Goal: Communication & Community: Ask a question

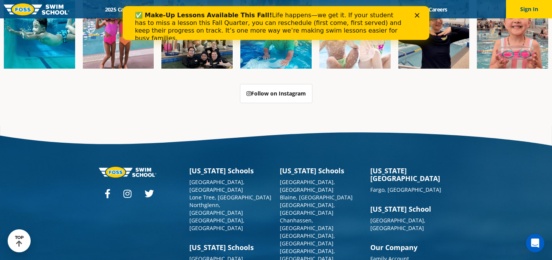
scroll to position [1883, 0]
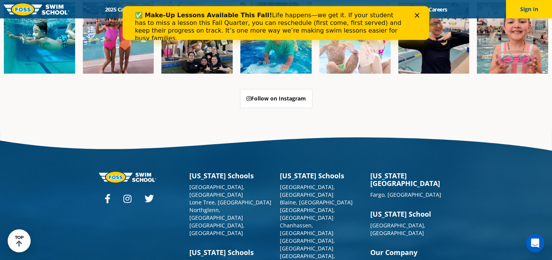
click at [413, 14] on div "✅ Make-Up Lessons Available This Fall! Life happens—we get it. If your student …" at bounding box center [276, 26] width 282 height 35
click at [417, 15] on polygon "Close" at bounding box center [416, 15] width 5 height 5
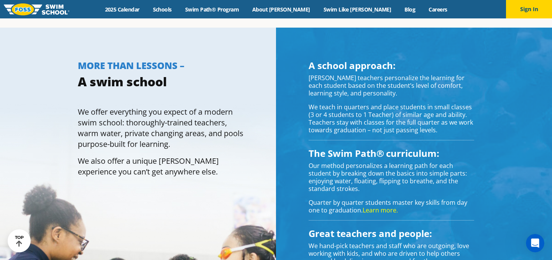
scroll to position [0, 0]
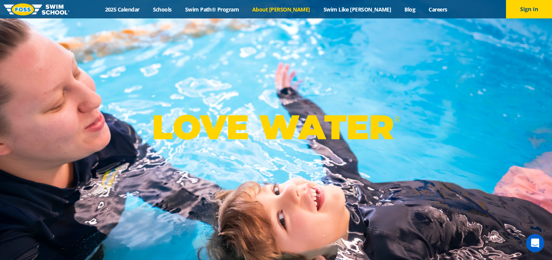
click at [301, 10] on link "About [PERSON_NAME]" at bounding box center [281, 9] width 71 height 7
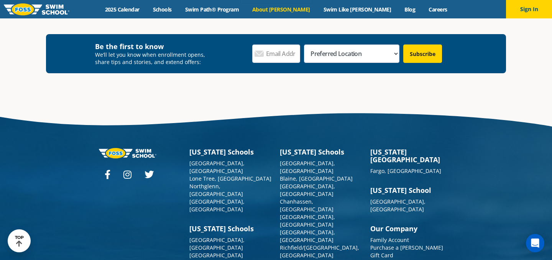
scroll to position [1954, 0]
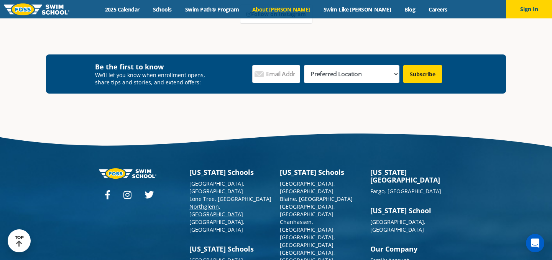
click at [210, 203] on link "Northglenn, [GEOGRAPHIC_DATA]" at bounding box center [216, 210] width 54 height 15
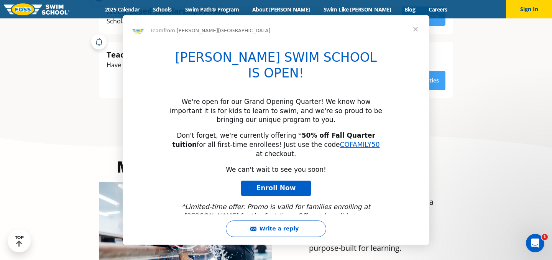
scroll to position [306, 0]
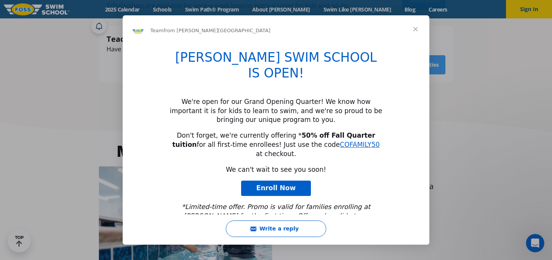
click at [416, 30] on span "Close" at bounding box center [415, 29] width 28 height 28
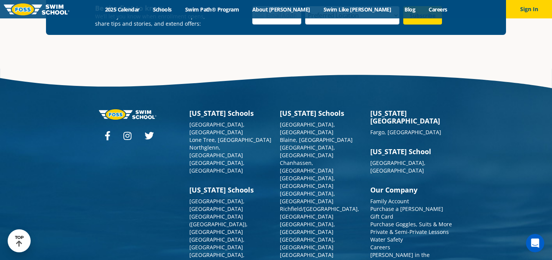
scroll to position [2788, 0]
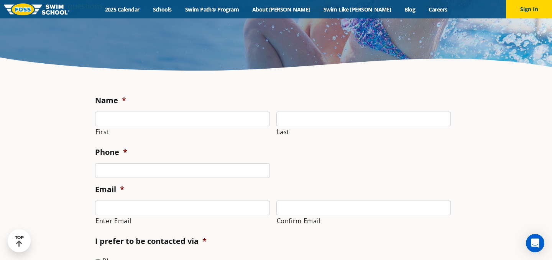
scroll to position [46, 0]
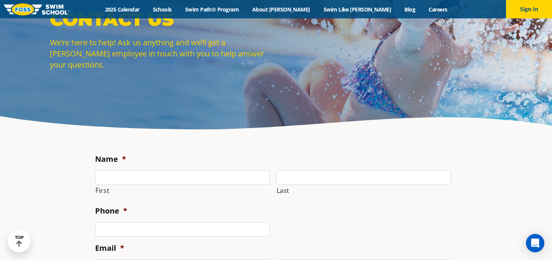
click at [141, 190] on label "First" at bounding box center [182, 190] width 174 height 11
click at [141, 185] on input "First" at bounding box center [182, 177] width 175 height 15
type input "[PERSON_NAME]"
type input "Mallard"
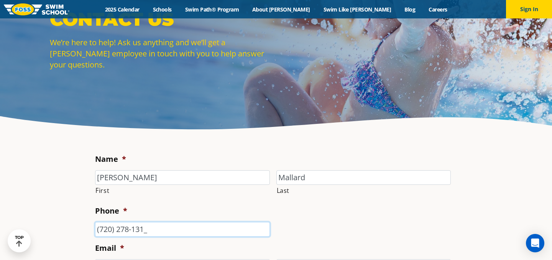
type input "[PHONE_NUMBER]"
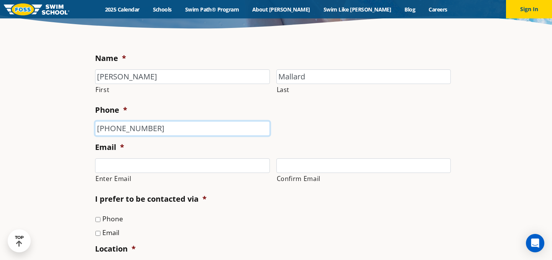
scroll to position [155, 0]
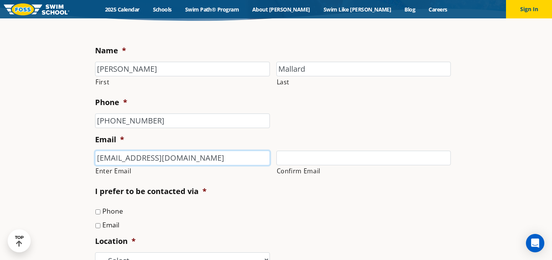
type input "[EMAIL_ADDRESS][DOMAIN_NAME]"
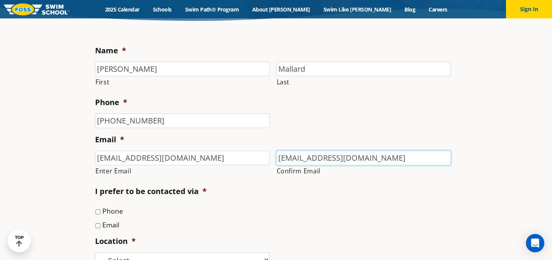
type input "[EMAIL_ADDRESS][DOMAIN_NAME]"
click at [97, 226] on input "Email" at bounding box center [97, 225] width 5 height 5
checkbox input "true"
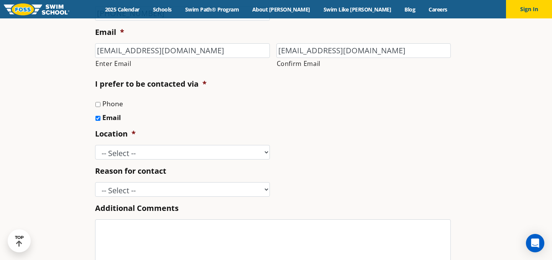
scroll to position [264, 0]
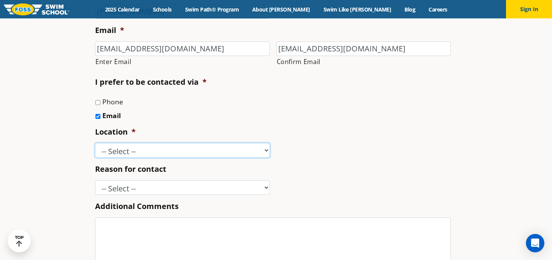
click at [144, 152] on select "-- Select -- [GEOGRAPHIC_DATA], [GEOGRAPHIC_DATA] [GEOGRAPHIC_DATA] [GEOGRAPHIC…" at bounding box center [182, 150] width 175 height 15
select select "NGL"
click at [95, 143] on select "-- Select -- [GEOGRAPHIC_DATA], [GEOGRAPHIC_DATA] [GEOGRAPHIC_DATA] [GEOGRAPHIC…" at bounding box center [182, 150] width 175 height 15
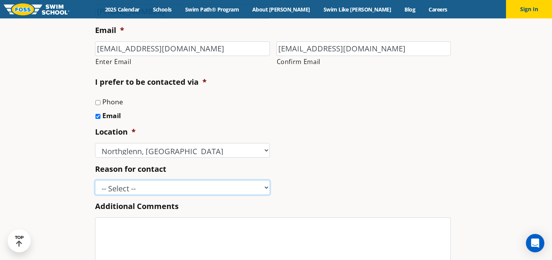
click at [162, 188] on select "-- Select -- Enrollment issue Program question What level is best for my child?…" at bounding box center [182, 187] width 175 height 15
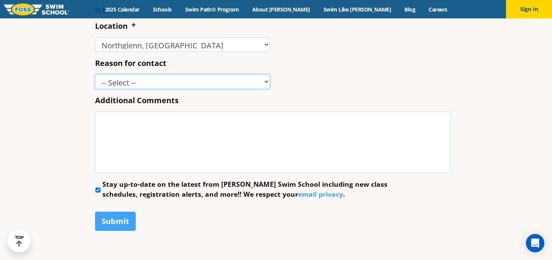
scroll to position [374, 0]
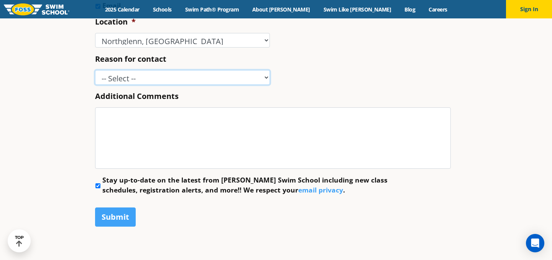
click at [236, 77] on select "-- Select -- Enrollment issue Program question What level is best for my child?…" at bounding box center [182, 77] width 175 height 15
select select "Program question"
click at [95, 70] on select "-- Select -- Enrollment issue Program question What level is best for my child?…" at bounding box center [182, 77] width 175 height 15
click at [157, 106] on li "Additional Comments" at bounding box center [276, 130] width 362 height 78
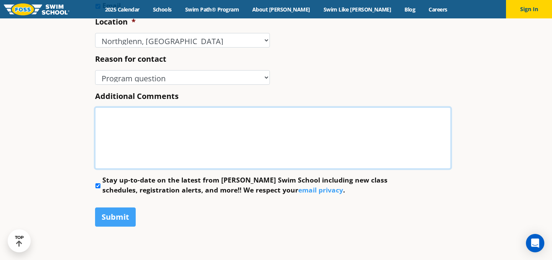
click at [157, 119] on textarea "Additional Comments" at bounding box center [272, 137] width 355 height 61
type textarea "I"
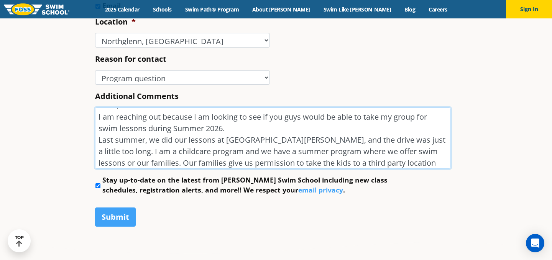
scroll to position [22, 0]
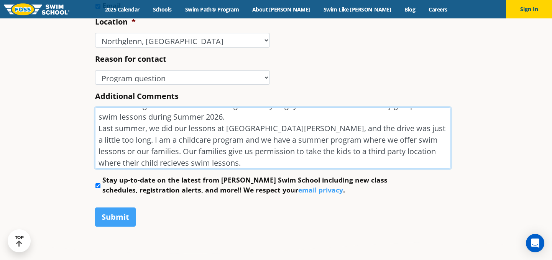
click at [130, 164] on textarea "Hello, I am reaching out because I am looking to see if you guys would be able …" at bounding box center [272, 137] width 355 height 61
click at [218, 165] on textarea "Hello, I am reaching out because I am looking to see if you guys would be able …" at bounding box center [272, 137] width 355 height 61
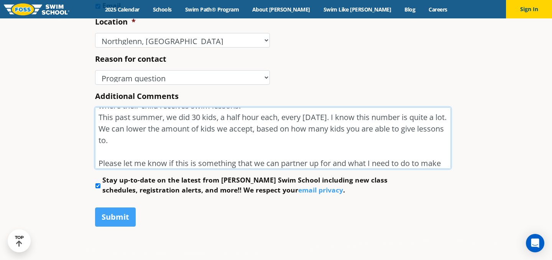
scroll to position [128, 0]
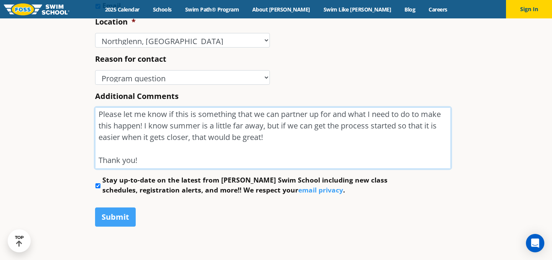
drag, startPoint x: 100, startPoint y: 115, endPoint x: 265, endPoint y: 152, distance: 169.5
click at [265, 152] on textarea "Hello, I am reaching out because I am looking to see if you guys would be able …" at bounding box center [272, 137] width 355 height 61
click at [259, 160] on textarea "Hello, I am reaching out because I am looking to see if you guys would be able …" at bounding box center [272, 137] width 355 height 61
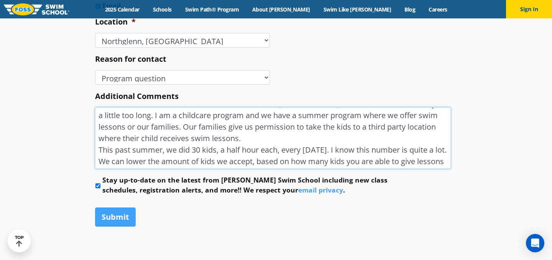
scroll to position [0, 0]
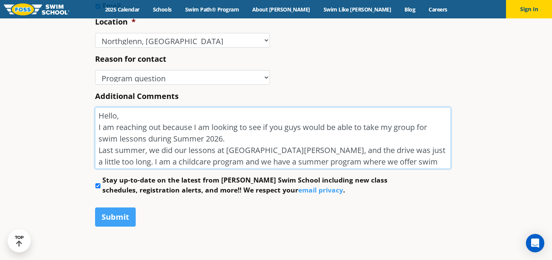
drag, startPoint x: 253, startPoint y: 162, endPoint x: 96, endPoint y: 98, distance: 169.6
click at [96, 98] on li "Additional Comments Hello, I am reaching out because I am looking to see if you…" at bounding box center [276, 130] width 362 height 78
type textarea "Hello, I am reaching out because I am looking to see if you guys would be able …"
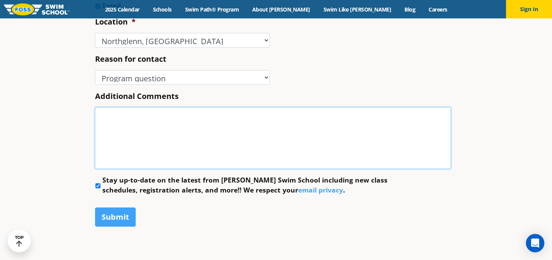
paste textarea "Lorem [Ipsumdolo’s Amet], C ad elitsedd eiu te incidid utl etdoloremag al enima…"
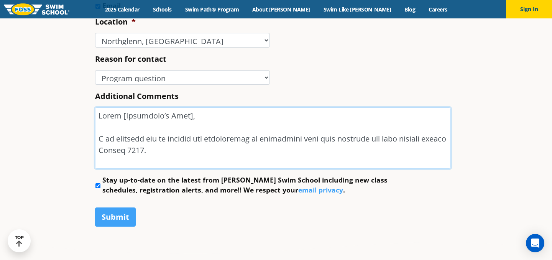
drag, startPoint x: 190, startPoint y: 119, endPoint x: 117, endPoint y: 120, distance: 73.2
click at [117, 120] on textarea "Additional Comments" at bounding box center [272, 137] width 355 height 61
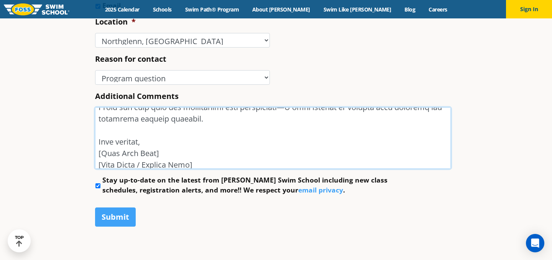
scroll to position [277, 0]
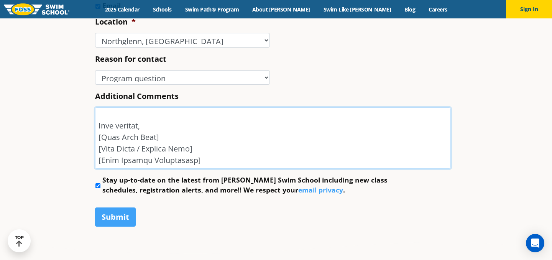
drag, startPoint x: 168, startPoint y: 141, endPoint x: 96, endPoint y: 139, distance: 72.4
click at [96, 139] on textarea "Additional Comments" at bounding box center [272, 137] width 355 height 61
drag, startPoint x: 210, startPoint y: 149, endPoint x: 78, endPoint y: 154, distance: 132.2
click at [78, 154] on section "Name * [PERSON_NAME] First Mallard Last Phone * [PHONE_NUMBER] Email * [EMAIL_A…" at bounding box center [276, 34] width 552 height 452
drag, startPoint x: 200, startPoint y: 163, endPoint x: 94, endPoint y: 164, distance: 105.7
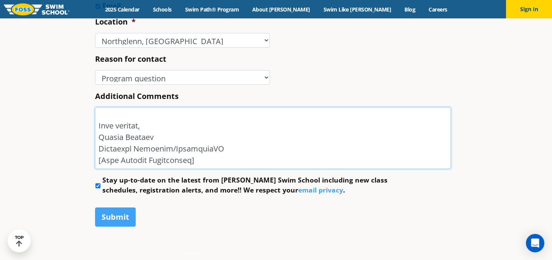
click at [94, 164] on div "Name * [PERSON_NAME] First Mallard Last Phone * [PHONE_NUMBER] Email * [EMAIL_A…" at bounding box center [275, 28] width 369 height 424
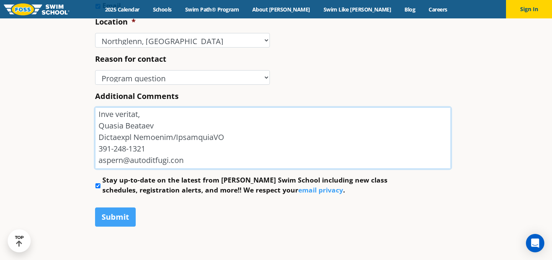
type textarea "Hello, I am reaching out to explore the possibility of partnering with your fac…"
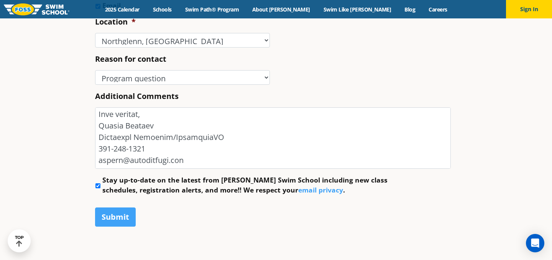
click at [97, 187] on input "Stay up-to-date on the latest from [PERSON_NAME] Swim School including new clas…" at bounding box center [97, 185] width 5 height 5
checkbox input "false"
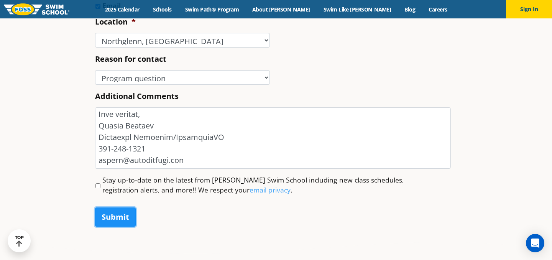
click at [113, 220] on input "Submit" at bounding box center [115, 216] width 41 height 19
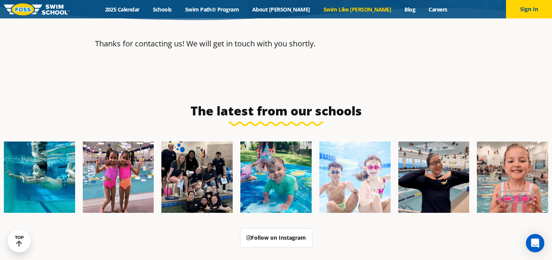
scroll to position [155, 0]
